Goal: Information Seeking & Learning: Understand process/instructions

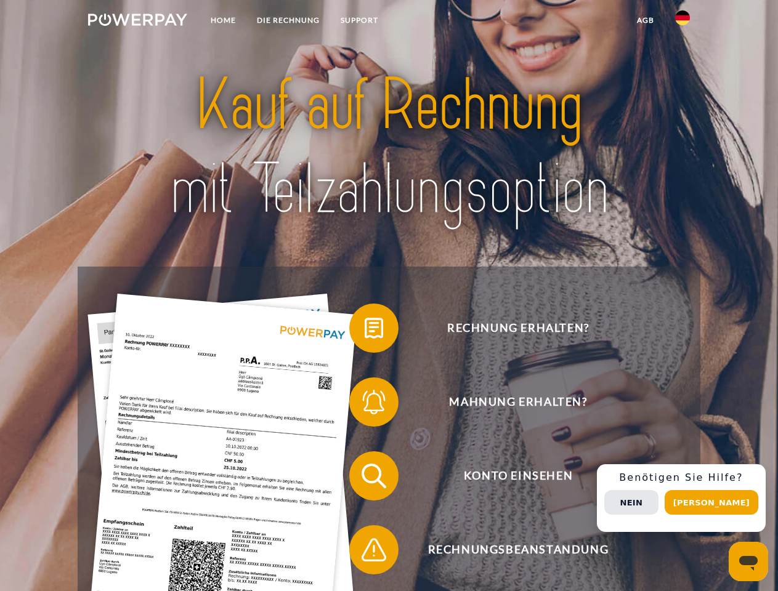
click at [137, 22] on img at bounding box center [137, 20] width 99 height 12
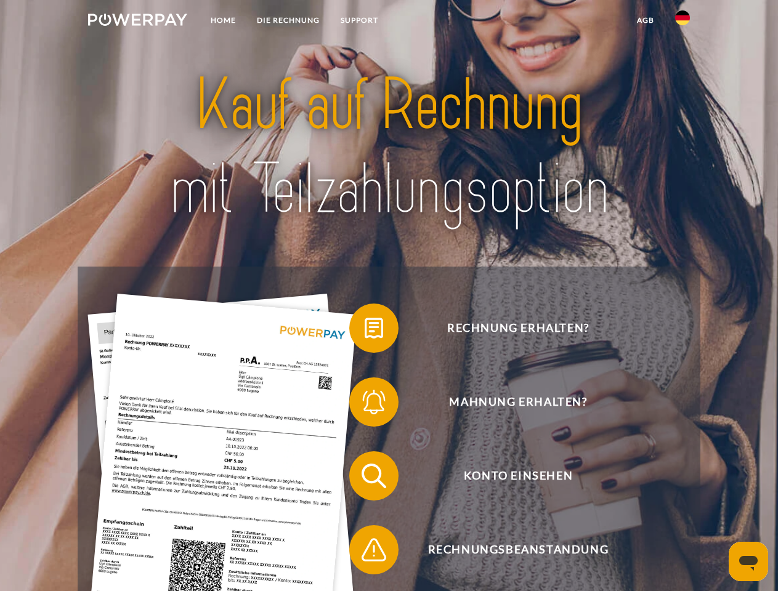
click at [683, 22] on img at bounding box center [682, 17] width 15 height 15
click at [645, 20] on link "agb" at bounding box center [645, 20] width 38 height 22
click at [365, 331] on span at bounding box center [356, 329] width 62 height 62
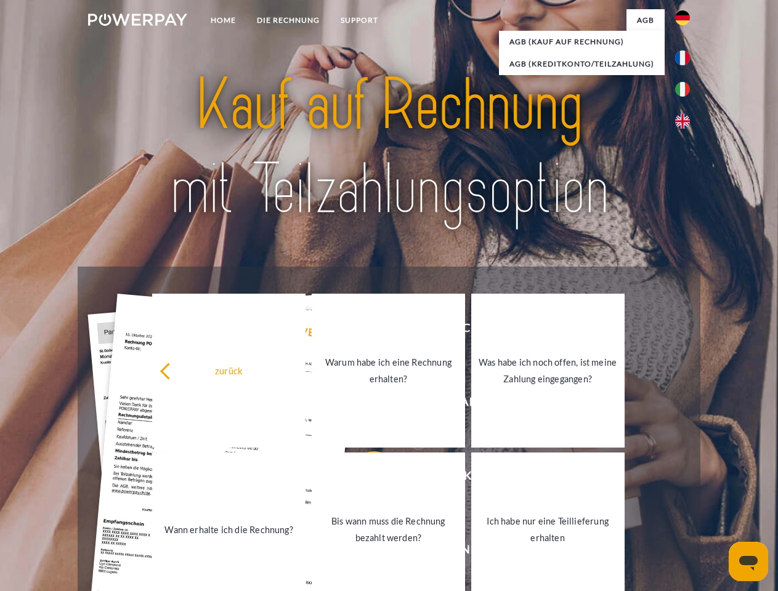
click at [365, 405] on link "Warum habe ich eine Rechnung erhalten?" at bounding box center [388, 371] width 153 height 154
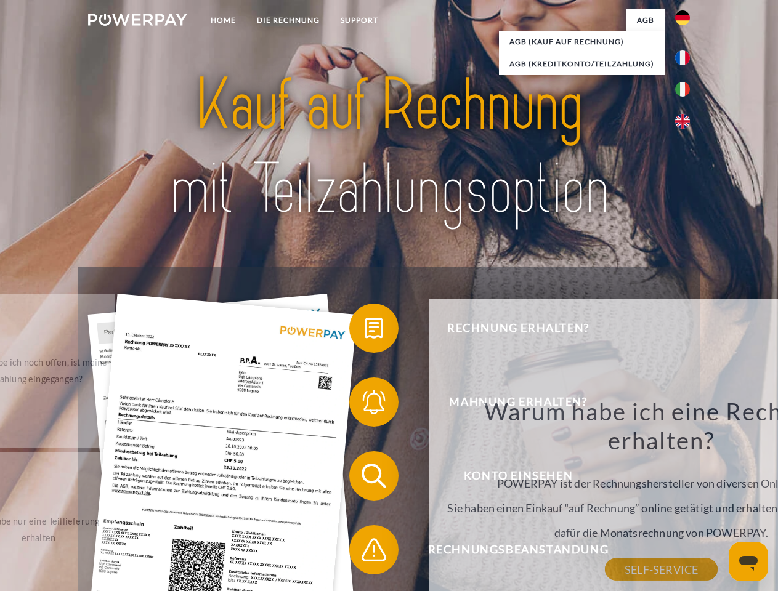
click at [437, 479] on div "Warum habe ich eine Rechnung erhalten? POWERPAY ist der Rechnungshersteller von…" at bounding box center [662, 483] width 450 height 173
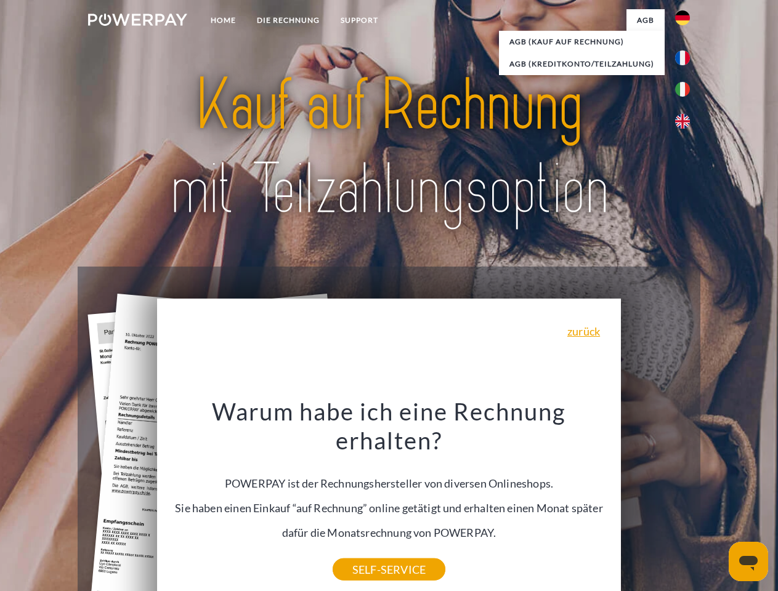
click at [365, 553] on div "Warum habe ich eine Rechnung erhalten? POWERPAY ist der Rechnungshersteller von…" at bounding box center [389, 483] width 450 height 173
click at [686, 498] on div "Rechnung erhalten? Mahnung erhalten? Konto einsehen" at bounding box center [389, 513] width 622 height 493
click at [655, 501] on span "Konto einsehen" at bounding box center [518, 476] width 302 height 49
click at [716, 503] on header "Home DIE RECHNUNG SUPPORT" at bounding box center [389, 425] width 778 height 851
